Goal: Navigation & Orientation: Find specific page/section

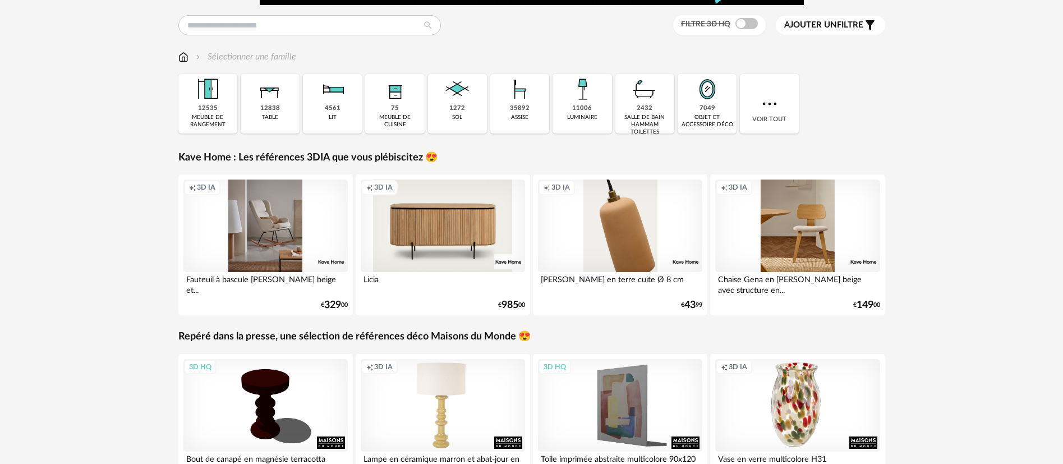
scroll to position [168, 0]
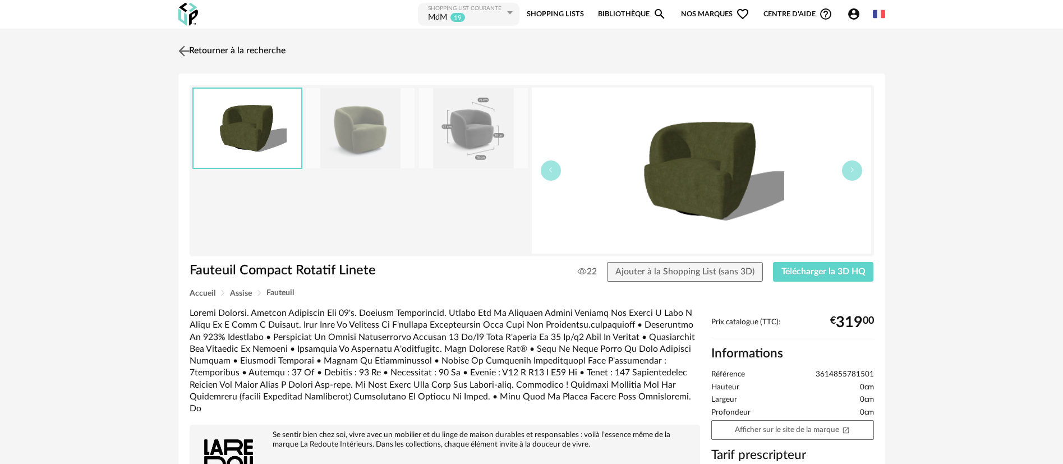
click at [199, 51] on link "Retourner à la recherche" at bounding box center [230, 51] width 110 height 25
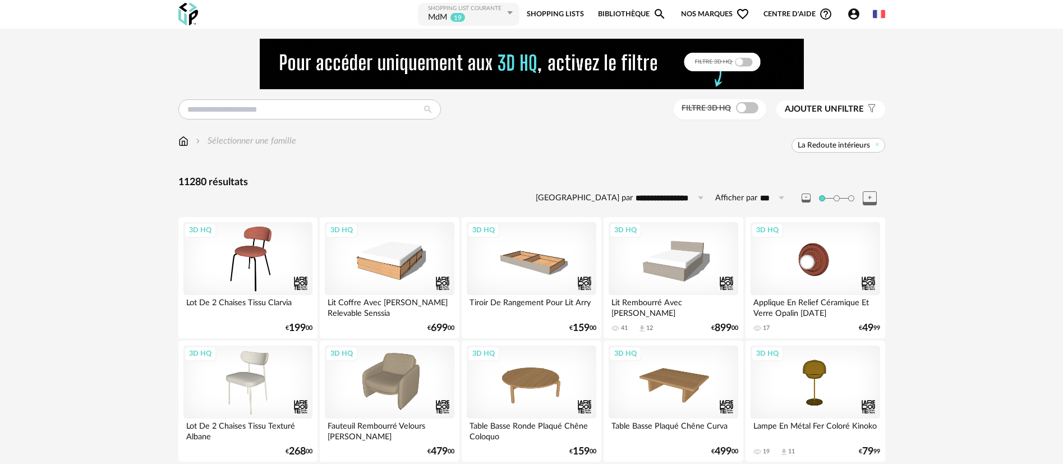
click at [184, 13] on img at bounding box center [188, 14] width 20 height 23
